Goal: Information Seeking & Learning: Learn about a topic

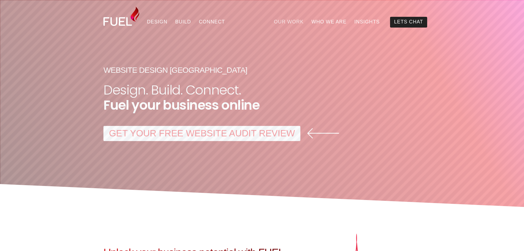
click at [308, 20] on link "Our Work" at bounding box center [288, 22] width 37 height 11
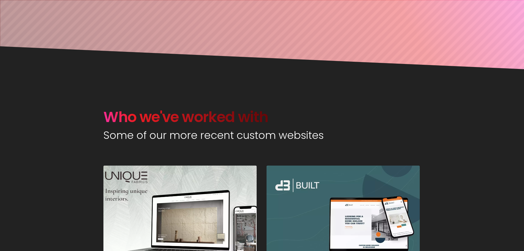
scroll to position [248, 0]
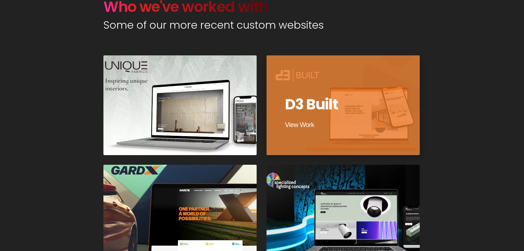
click at [307, 83] on div at bounding box center [343, 105] width 155 height 101
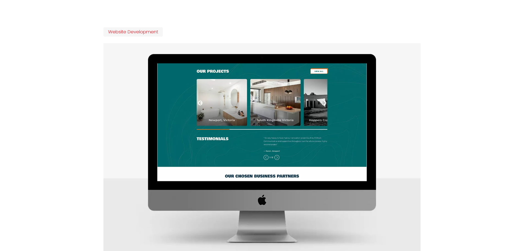
scroll to position [220, 0]
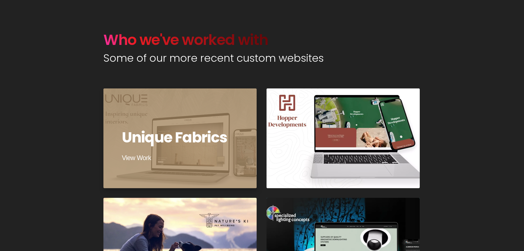
scroll to position [220, 0]
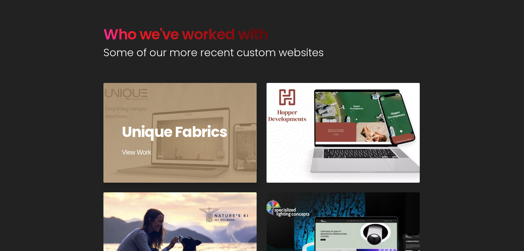
click at [162, 124] on div at bounding box center [180, 132] width 155 height 101
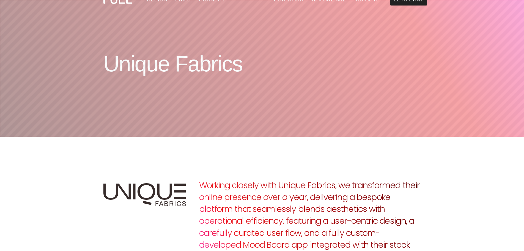
scroll to position [83, 0]
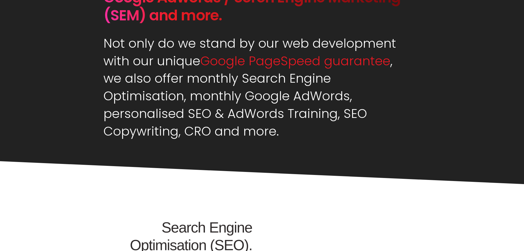
scroll to position [330, 0]
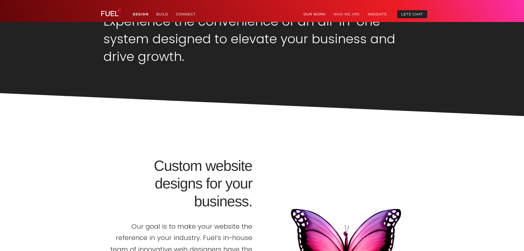
scroll to position [358, 0]
click at [330, 13] on link "Our Work" at bounding box center [315, 14] width 30 height 8
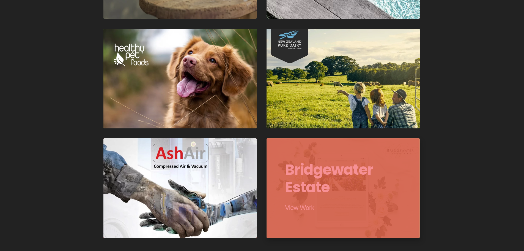
scroll to position [936, 0]
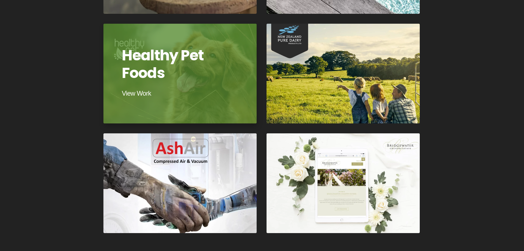
click at [207, 53] on div at bounding box center [180, 73] width 155 height 101
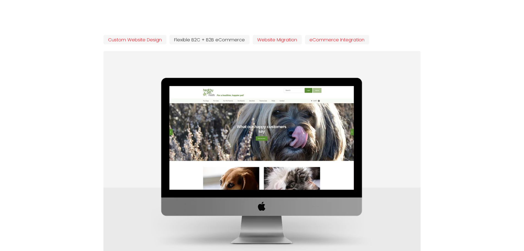
scroll to position [184, 0]
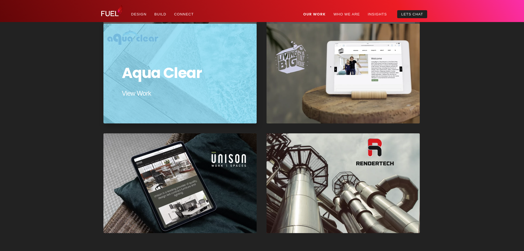
scroll to position [936, 0]
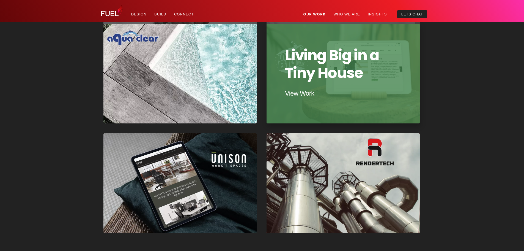
click at [380, 69] on div at bounding box center [343, 73] width 155 height 101
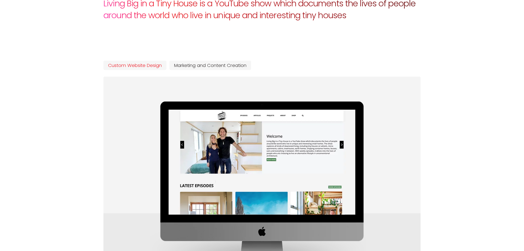
scroll to position [248, 0]
